Goal: Task Accomplishment & Management: Manage account settings

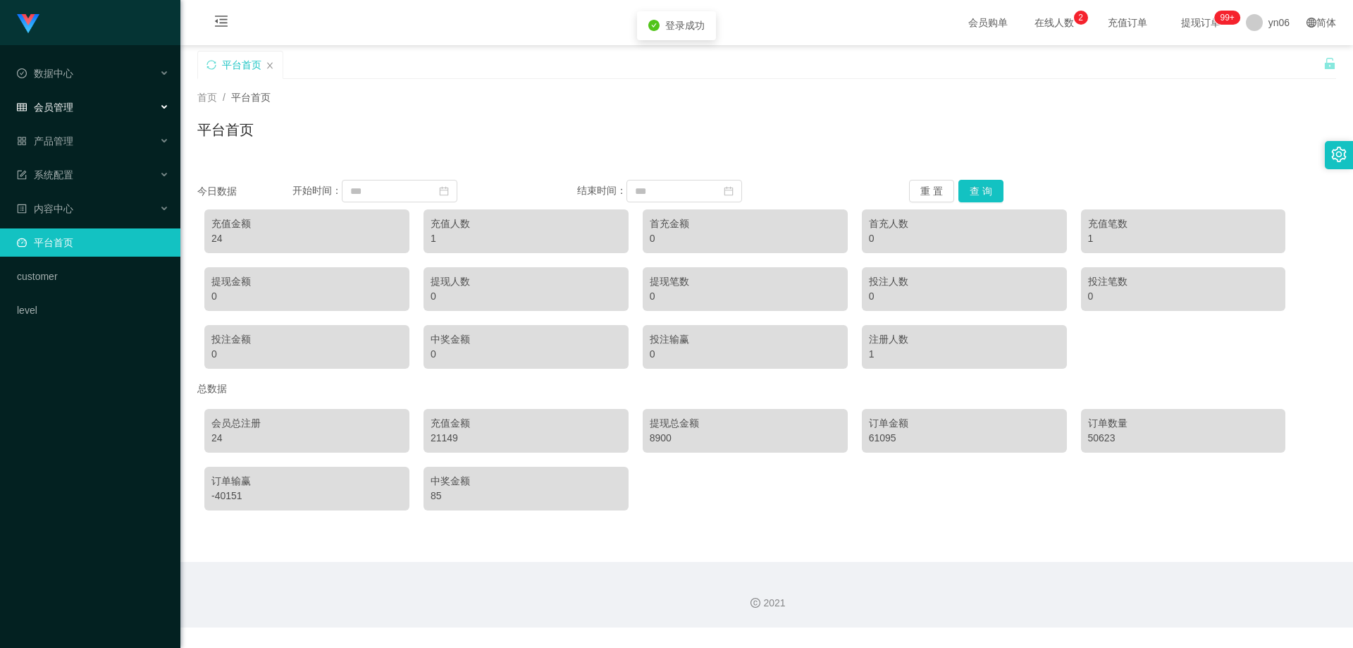
click at [82, 97] on div "会员管理" at bounding box center [90, 107] width 180 height 28
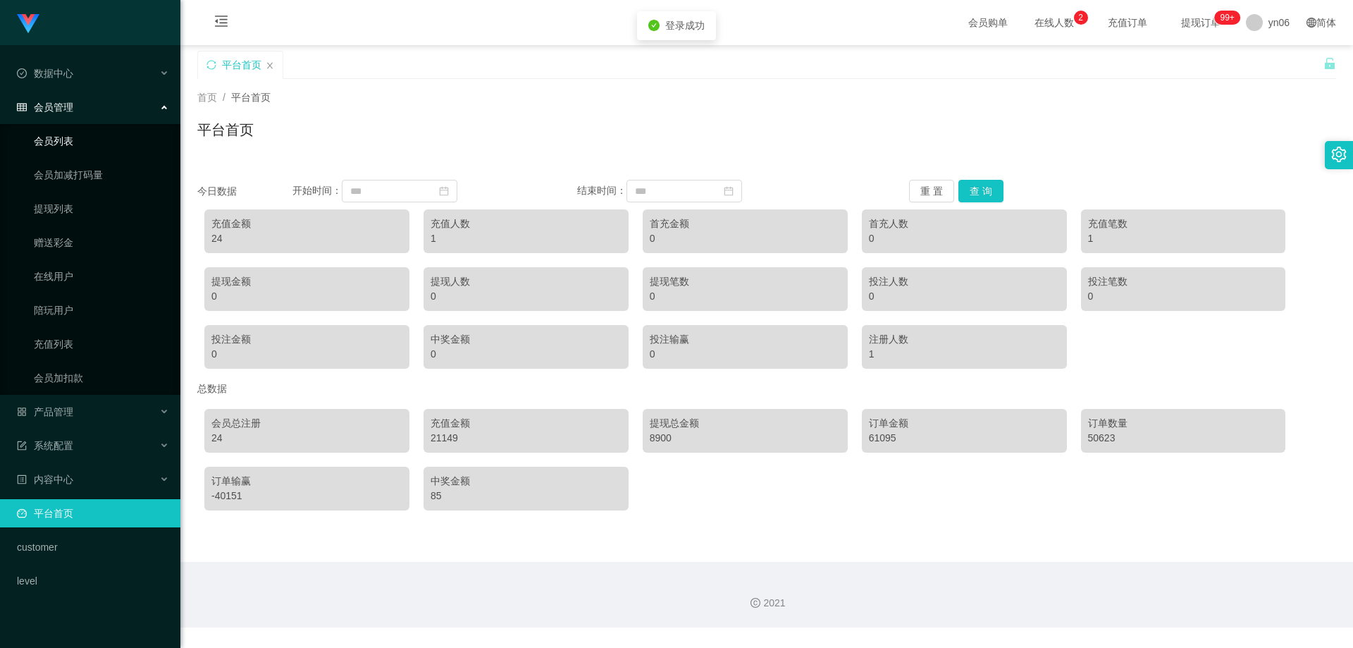
click at [77, 139] on link "会员列表" at bounding box center [101, 141] width 135 height 28
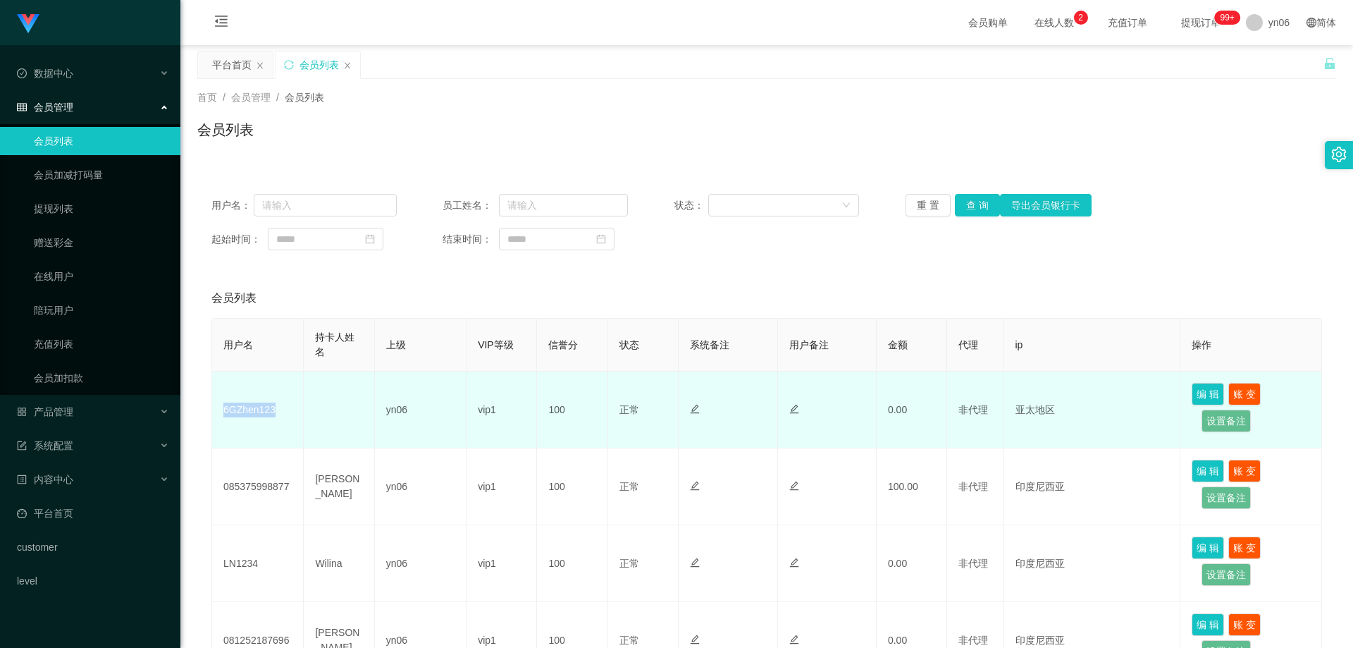
drag, startPoint x: 273, startPoint y: 409, endPoint x: 221, endPoint y: 421, distance: 54.2
click at [221, 421] on td "6GZhen123" at bounding box center [258, 409] width 92 height 77
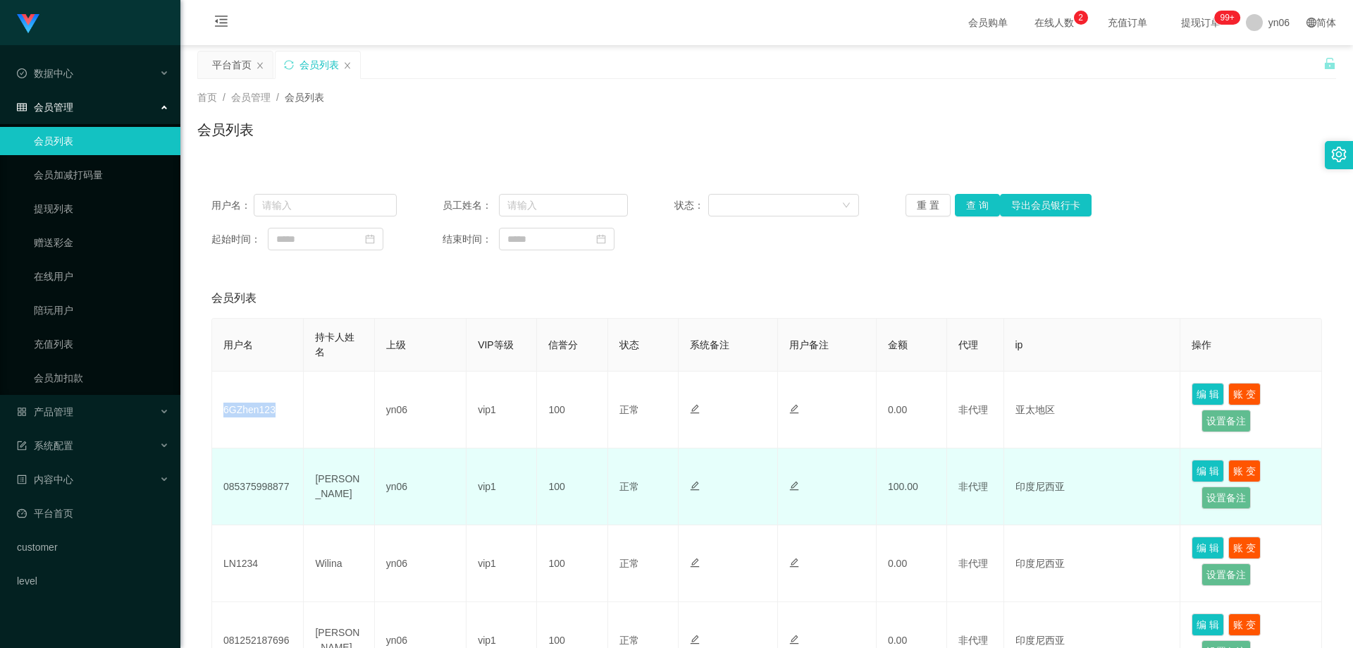
copy td "6GZhen123"
